Goal: Check status: Check status

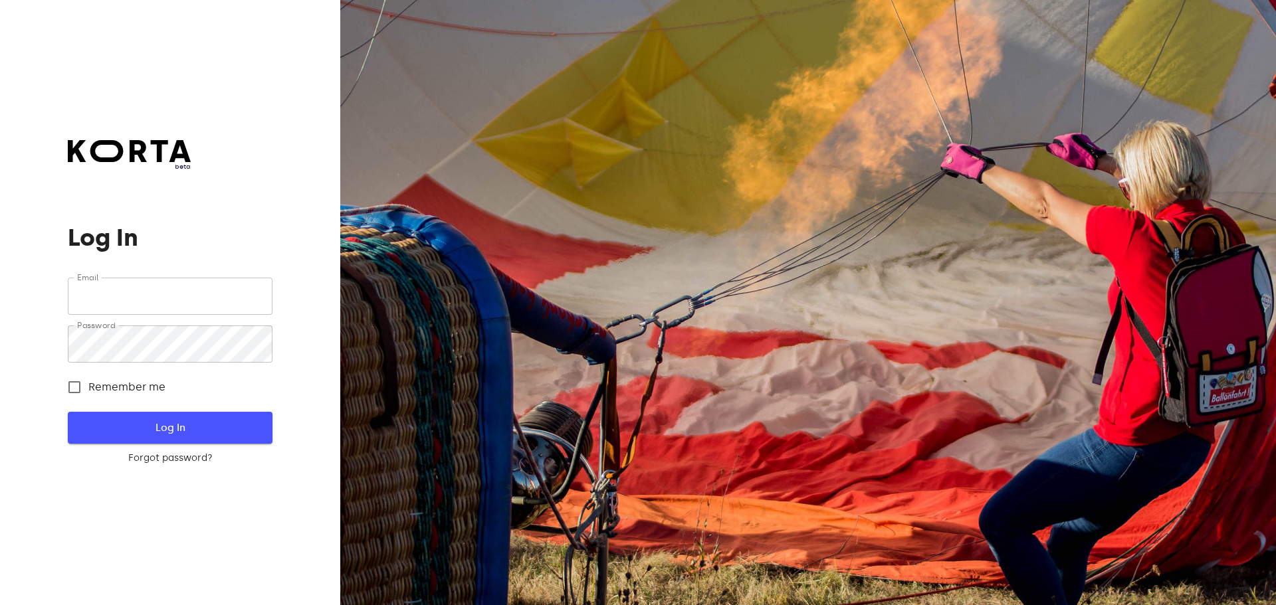
type input "[EMAIL_ADDRESS][DOMAIN_NAME]"
click at [168, 421] on span "Log In" at bounding box center [169, 427] width 161 height 17
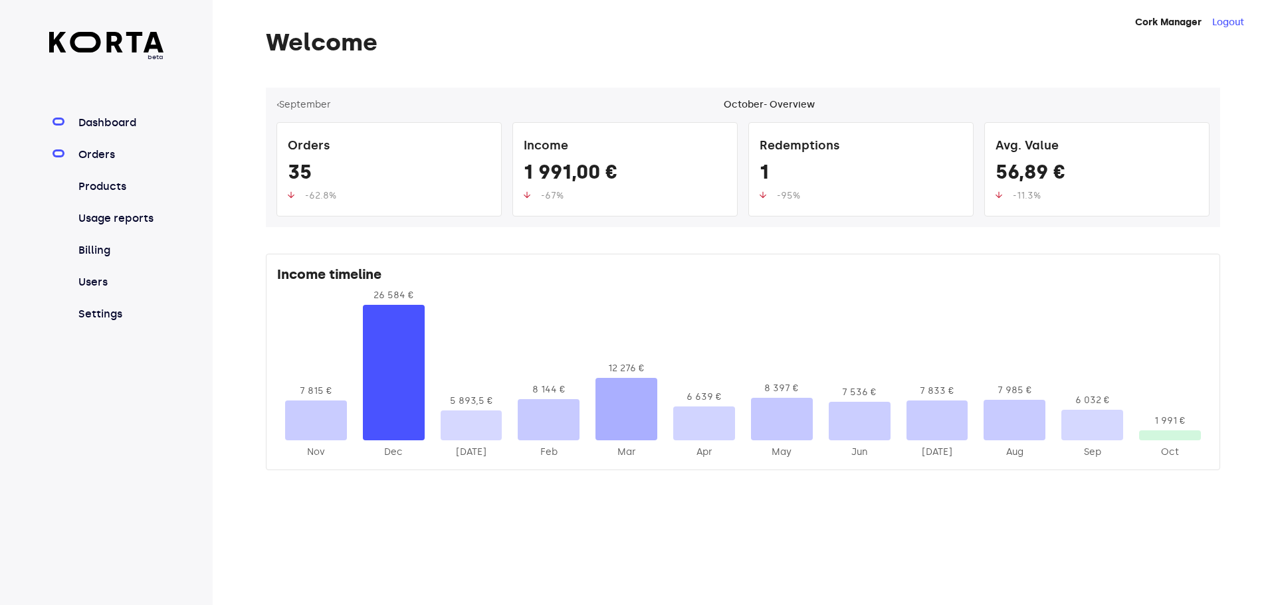
click at [98, 156] on link "Orders" at bounding box center [120, 155] width 88 height 16
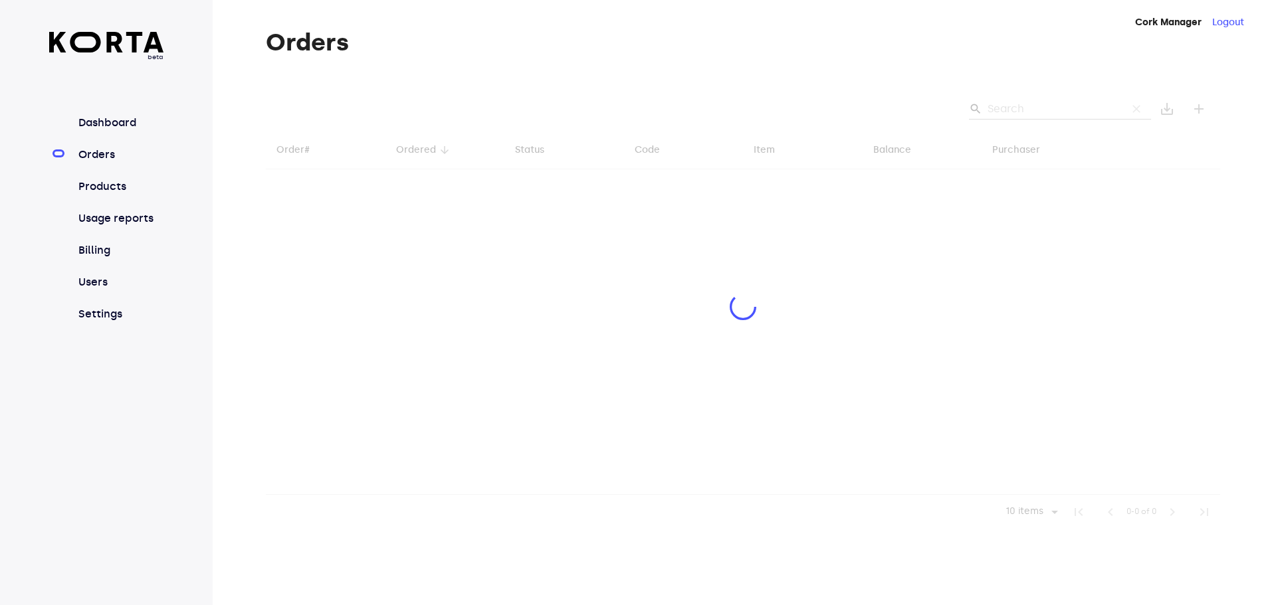
click at [1039, 109] on div at bounding box center [743, 309] width 954 height 442
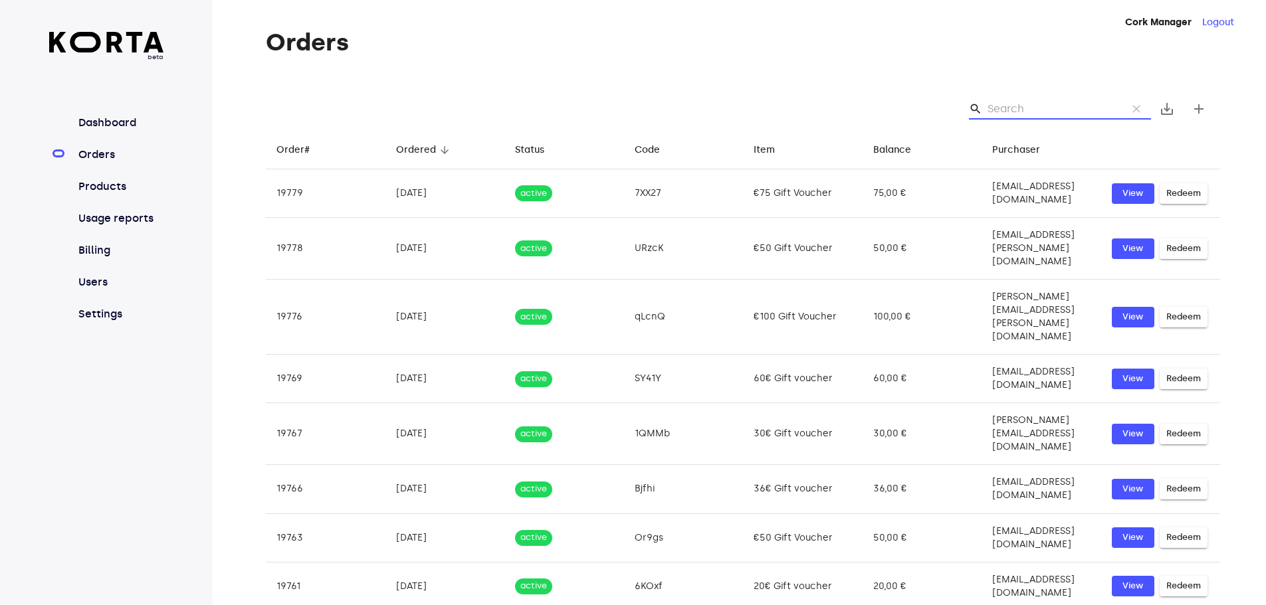
click at [1025, 111] on input "Search" at bounding box center [1051, 108] width 129 height 21
type input "h"
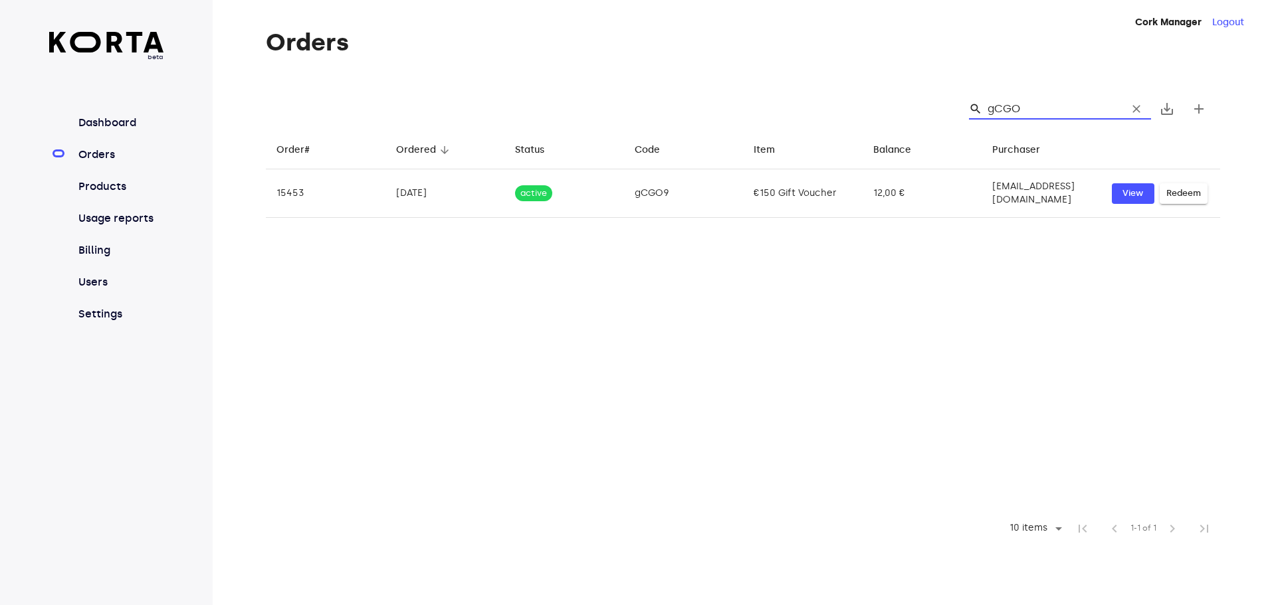
click at [1025, 111] on input "gCGO" at bounding box center [1051, 108] width 129 height 21
click at [1025, 111] on input "gCGO9" at bounding box center [1051, 108] width 129 height 21
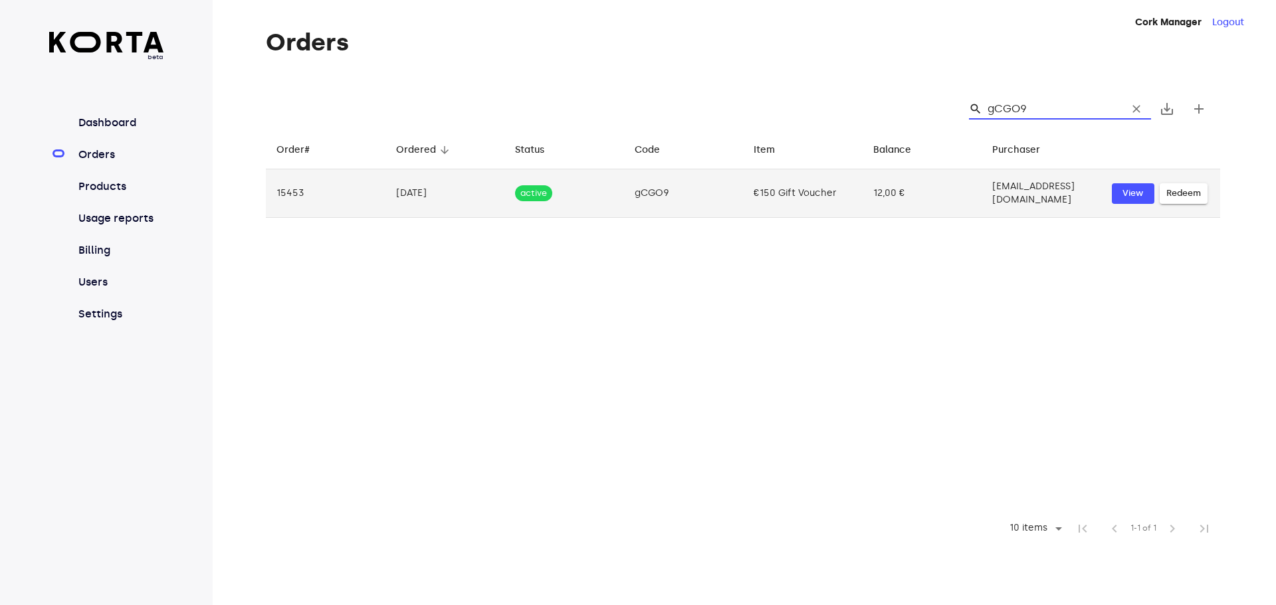
type input "gCGO9"
click at [898, 194] on td "12,00 €" at bounding box center [922, 193] width 120 height 49
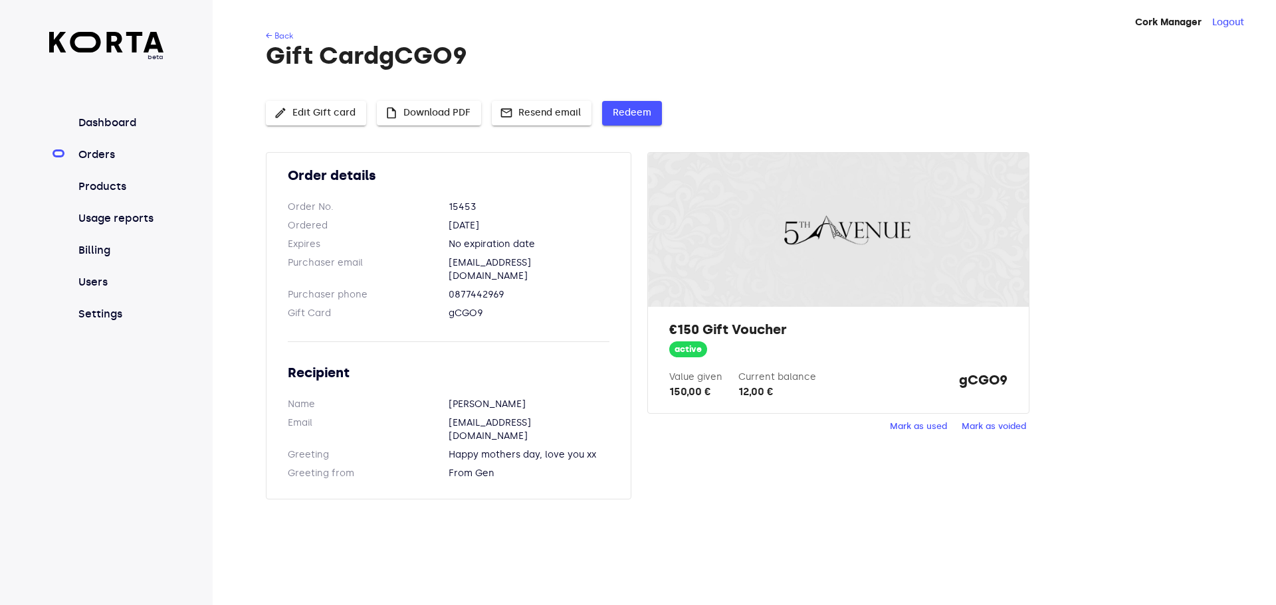
click at [633, 107] on span "Redeem" at bounding box center [632, 113] width 39 height 17
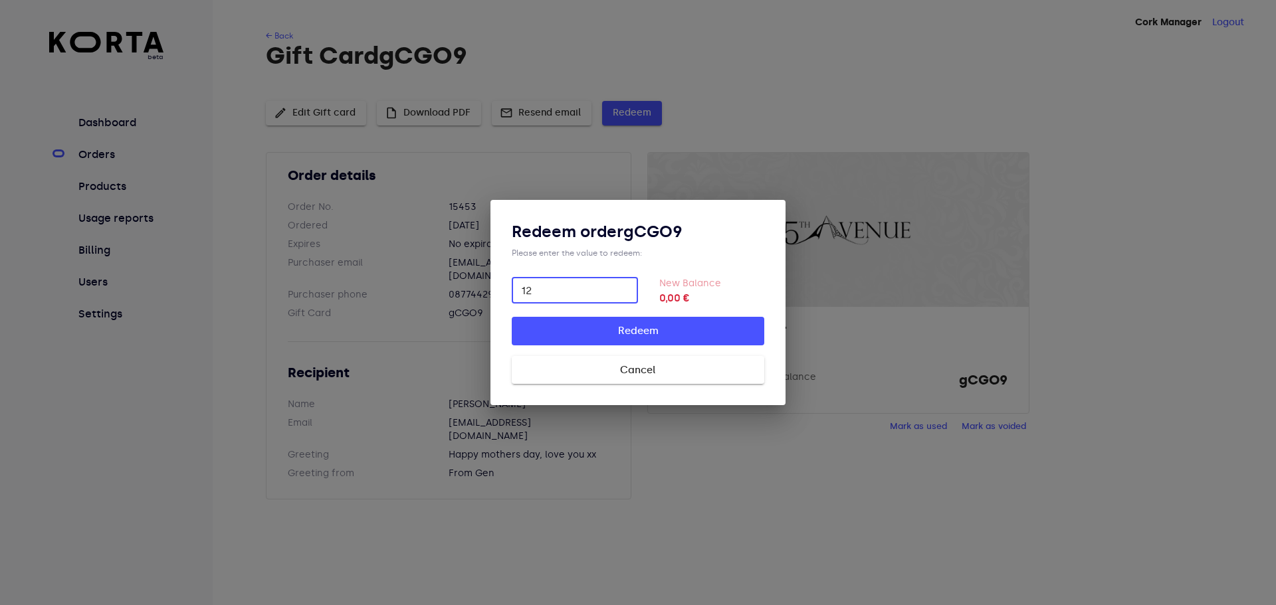
type input "12"
click at [688, 336] on span "Redeem" at bounding box center [638, 330] width 210 height 17
